Goal: Information Seeking & Learning: Learn about a topic

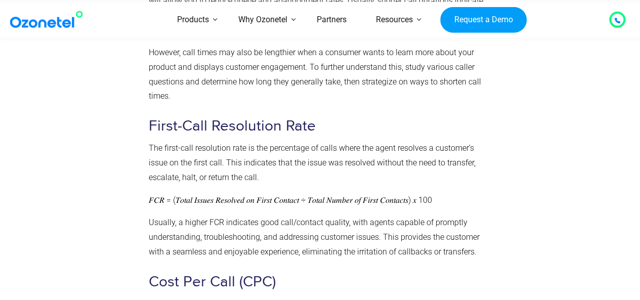
scroll to position [1872, 0]
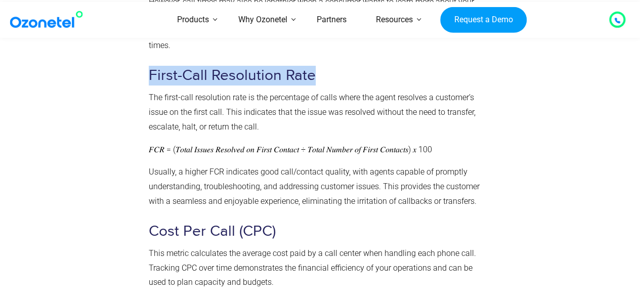
drag, startPoint x: 315, startPoint y: 82, endPoint x: 149, endPoint y: 80, distance: 165.5
click at [149, 80] on h3 "First-Call Resolution Rate" at bounding box center [318, 76] width 339 height 20
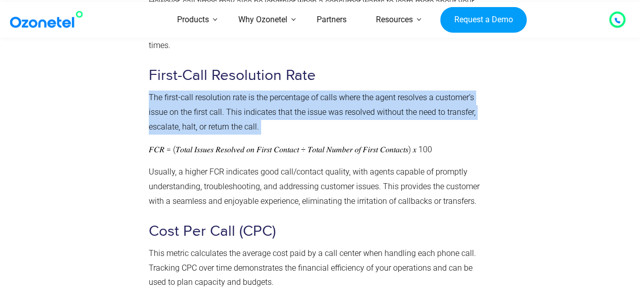
drag, startPoint x: 261, startPoint y: 133, endPoint x: 145, endPoint y: 104, distance: 119.8
click at [145, 104] on div "What Call Tracking Metrics Should You Track? While there are multiple call trac…" at bounding box center [318, 263] width 349 height 1769
copy p "The first-call resolution rate is the percentage of calls where the agent resol…"
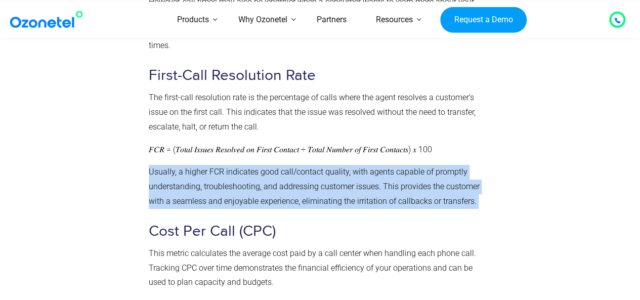
drag, startPoint x: 478, startPoint y: 206, endPoint x: 150, endPoint y: 181, distance: 328.8
click at [150, 181] on p "Usually, a higher FCR indicates good call/contact quality, with agents capable …" at bounding box center [318, 187] width 339 height 44
copy p "Usually, a higher FCR indicates good call/contact quality, with agents capable …"
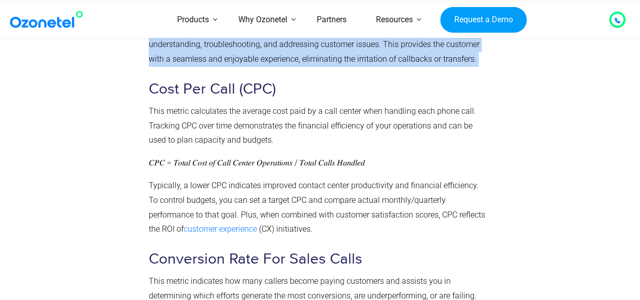
scroll to position [2024, 0]
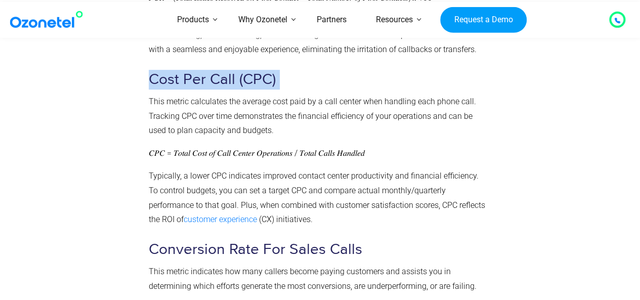
drag, startPoint x: 283, startPoint y: 76, endPoint x: 149, endPoint y: 82, distance: 133.7
click at [149, 82] on h3 "Cost Per Call (CPC)" at bounding box center [318, 80] width 339 height 20
copy h3 "Cost Per Call (CPC)"
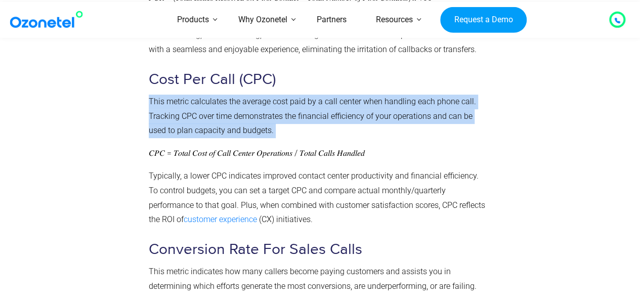
drag, startPoint x: 273, startPoint y: 134, endPoint x: 145, endPoint y: 112, distance: 129.8
click at [145, 112] on div "What Call Tracking Metrics Should You Track? While there are multiple call trac…" at bounding box center [318, 111] width 349 height 1769
copy p "This metric calculates the average cost paid by a call center when handling eac…"
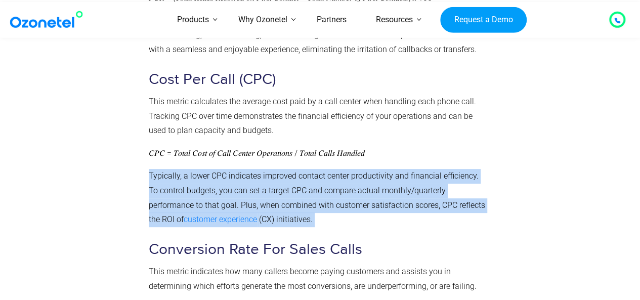
drag, startPoint x: 279, startPoint y: 225, endPoint x: 148, endPoint y: 169, distance: 142.1
click at [149, 169] on div "What Call Tracking Metrics Should You Track? While there are multiple call trac…" at bounding box center [318, 108] width 339 height 1748
copy p "Typically, a lower CPC indicates improved contact center productivity and finan…"
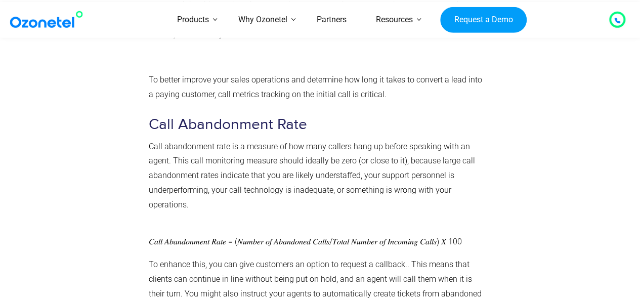
scroll to position [2176, 0]
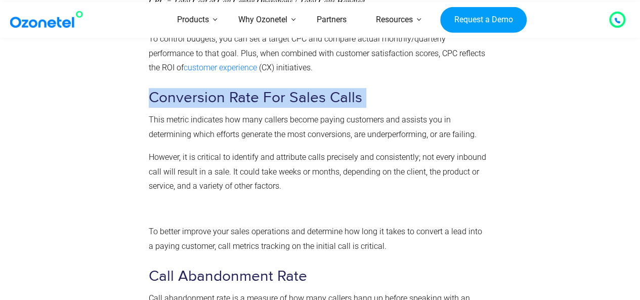
drag, startPoint x: 364, startPoint y: 98, endPoint x: 152, endPoint y: 96, distance: 212.5
click at [152, 96] on h3 "Conversion Rate For Sales Calls" at bounding box center [318, 98] width 339 height 20
copy h3 "Conversion Rate For Sales Calls"
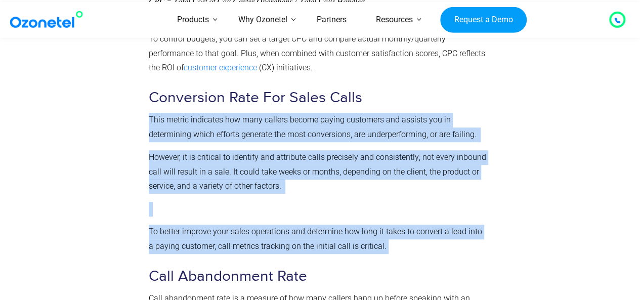
drag, startPoint x: 387, startPoint y: 253, endPoint x: 143, endPoint y: 126, distance: 274.7
copy div "This metric indicates how many callers become paying customers and assists you …"
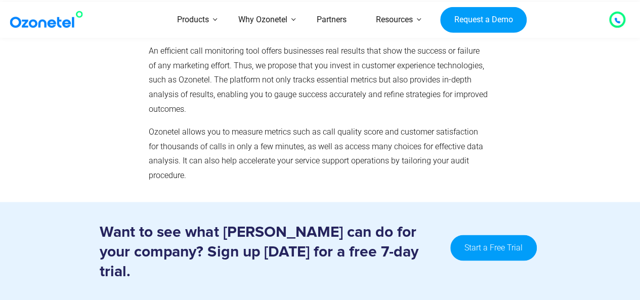
scroll to position [4604, 0]
